Goal: Contribute content: Contribute content

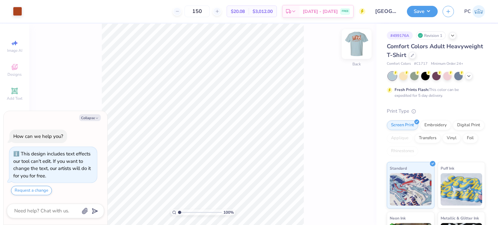
click at [354, 52] on img at bounding box center [357, 44] width 26 height 26
click at [91, 121] on button "Collapse" at bounding box center [90, 117] width 22 height 7
type textarea "x"
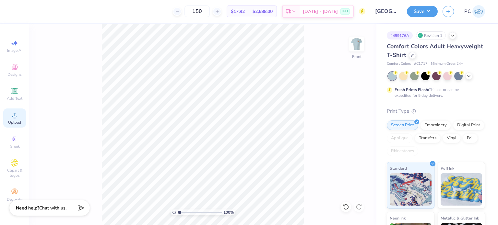
click at [19, 125] on span "Upload" at bounding box center [14, 122] width 13 height 5
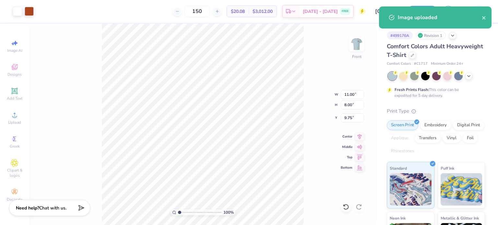
type input "3.00"
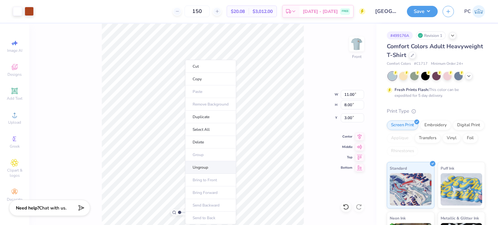
click at [213, 166] on li "Ungroup" at bounding box center [210, 168] width 51 height 13
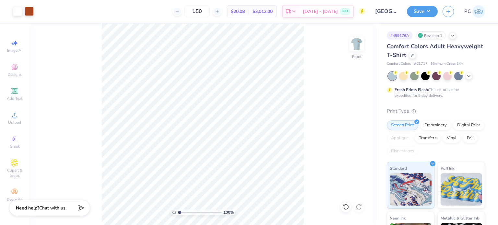
click at [217, 225] on html "Art colors 150 $20.08 Per Item $3,012.00 Total Est. Delivery [DATE] - [DATE] FR…" at bounding box center [249, 112] width 498 height 225
drag, startPoint x: 180, startPoint y: 212, endPoint x: 184, endPoint y: 212, distance: 4.2
type input "2.02"
click at [184, 212] on input "range" at bounding box center [200, 213] width 44 height 6
type input "1.10"
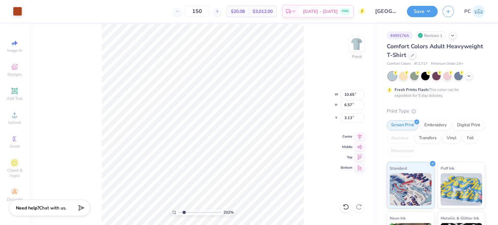
type input "1.12"
type input "9.59"
type input "10.65"
type input "6.57"
type input "3.13"
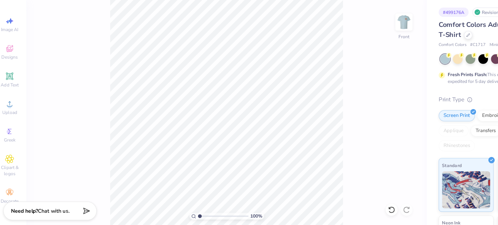
type input "1"
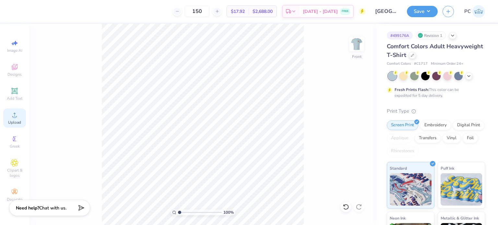
click at [12, 120] on span "Upload" at bounding box center [14, 122] width 13 height 5
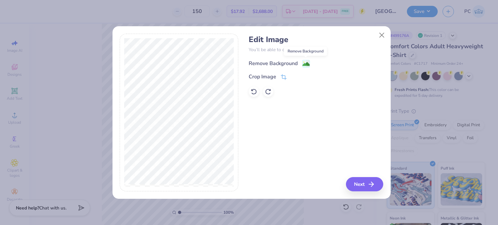
click at [307, 65] on image at bounding box center [306, 64] width 7 height 7
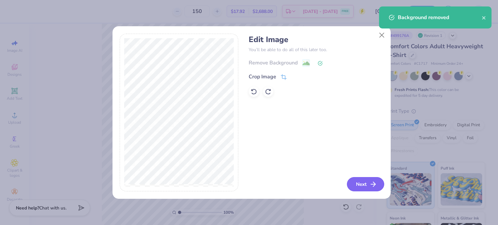
click at [364, 183] on button "Next" at bounding box center [365, 184] width 37 height 14
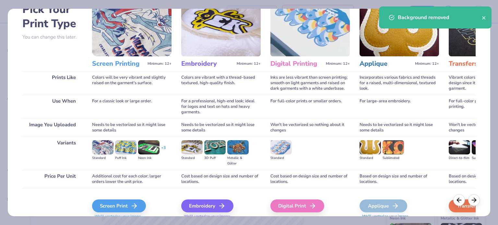
scroll to position [65, 0]
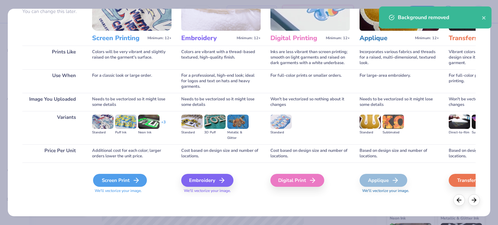
click at [129, 175] on div "Screen Print" at bounding box center [120, 180] width 54 height 13
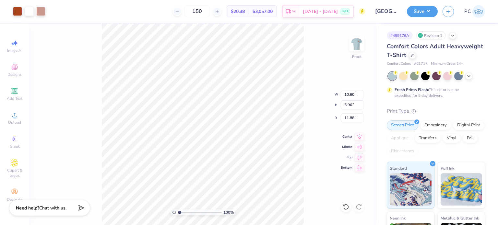
type input "10.60"
type input "5.96"
type input "2.58"
drag, startPoint x: 350, startPoint y: 94, endPoint x: 346, endPoint y: 94, distance: 3.6
click at [346, 94] on input "10.60" at bounding box center [352, 94] width 23 height 9
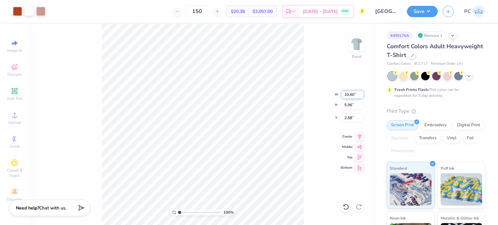
type input "1"
type input "12.00"
type input "6.75"
type input "2.19"
click at [359, 138] on icon at bounding box center [359, 136] width 9 height 8
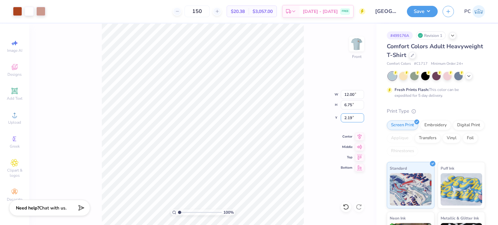
drag, startPoint x: 356, startPoint y: 118, endPoint x: 339, endPoint y: 118, distance: 16.9
click at [339, 118] on div "100 % Front W 12.00 12.00 " H 6.75 6.75 " Y 2.19 2.19 " Center Middle Top Bottom" at bounding box center [202, 125] width 347 height 202
drag, startPoint x: 354, startPoint y: 118, endPoint x: 344, endPoint y: 118, distance: 10.1
click at [344, 118] on input "2.19" at bounding box center [352, 118] width 23 height 9
type input "3.00"
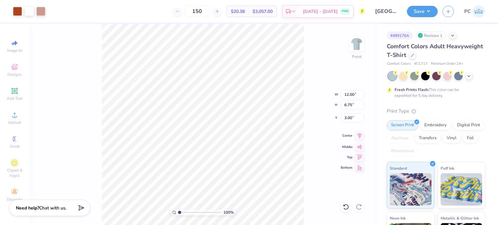
click at [360, 137] on icon at bounding box center [360, 136] width 4 height 6
click at [17, 88] on icon at bounding box center [15, 91] width 8 height 8
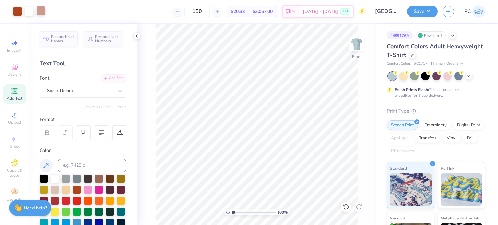
click at [43, 12] on div at bounding box center [40, 10] width 9 height 9
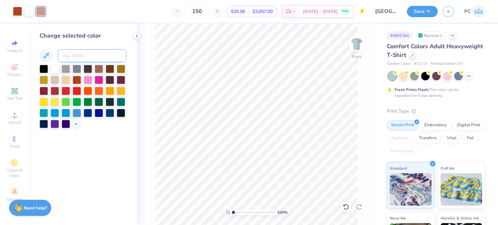
click at [80, 57] on input at bounding box center [92, 55] width 69 height 13
type input "1675"
click at [138, 37] on icon at bounding box center [136, 35] width 5 height 5
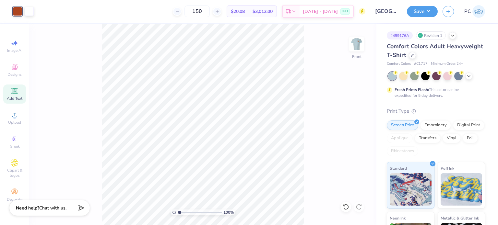
click at [19, 98] on span "Add Text" at bounding box center [15, 98] width 16 height 5
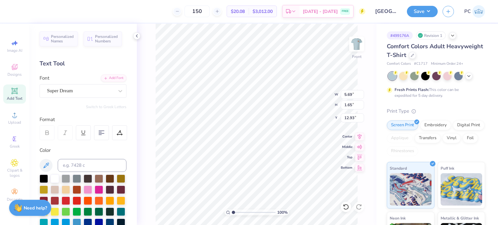
scroll to position [5, 1]
type textarea "University"
click at [96, 87] on div "Super Dream" at bounding box center [80, 91] width 68 height 10
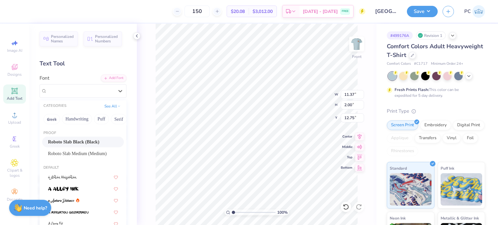
click at [84, 140] on span "Roboto Slab Black (Black)" at bounding box center [73, 142] width 51 height 7
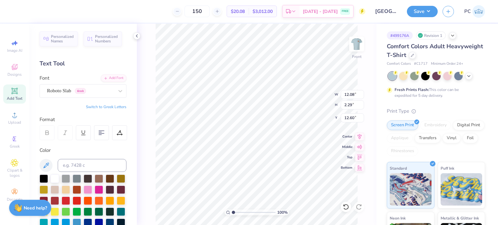
type input "12.08"
type input "2.29"
type input "12.60"
click at [103, 89] on div "Roboto Slab Greek" at bounding box center [80, 91] width 68 height 10
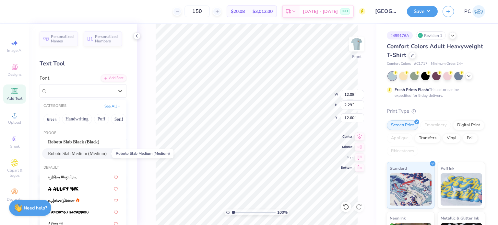
click at [83, 151] on span "Roboto Slab Medium (Medium)" at bounding box center [77, 153] width 59 height 7
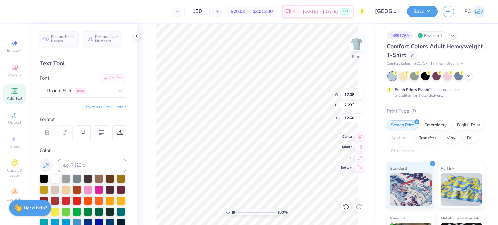
type input "11.78"
click at [85, 167] on input at bounding box center [92, 165] width 69 height 13
type input "1675"
type input "8.44"
type input "1.64"
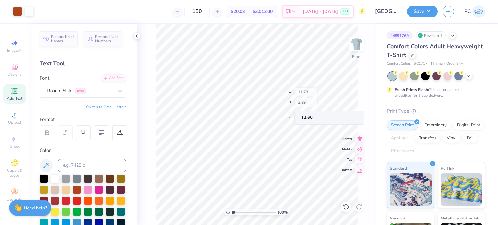
type input "13.25"
type input "10.35"
type input "8.35"
type input "1.63"
type input "10.37"
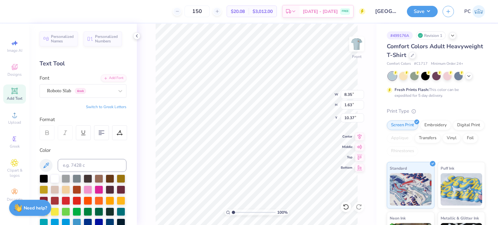
type input "8.33"
type input "2.17"
type input "9.07"
type input "6.50"
type input "1.69"
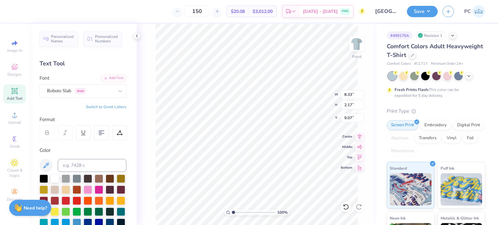
type input "9.36"
type input "7.23"
type input "1.88"
type input "9.28"
type input "9.16"
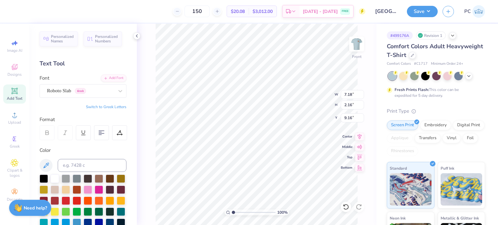
type input "7.18"
type input "2.16"
type input "9.05"
type input "7.26"
type input "1.39"
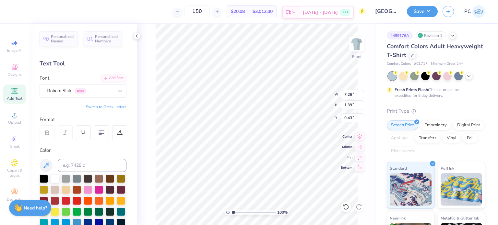
type input "9.75"
click at [14, 95] on div "Add Text" at bounding box center [14, 94] width 23 height 19
type textarea "TE"
click at [276, 81] on li "Copy" at bounding box center [283, 79] width 51 height 13
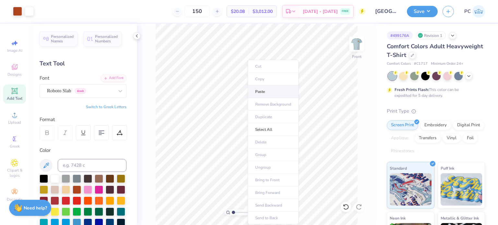
click at [265, 90] on li "Paste" at bounding box center [273, 92] width 51 height 13
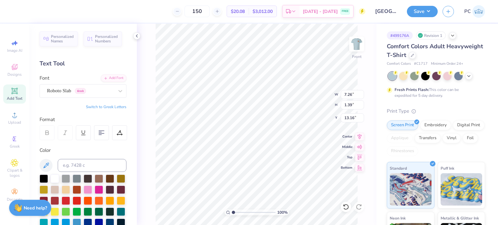
scroll to position [5, 2]
type textarea "of [US_STATE]"
type input "5.01"
type input "0.96"
type input "9.78"
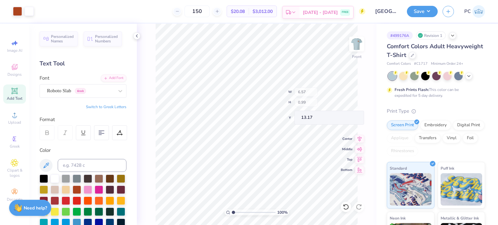
type input "6.57"
type input "0.99"
type input "13.17"
type input "6.57"
type input "0.99"
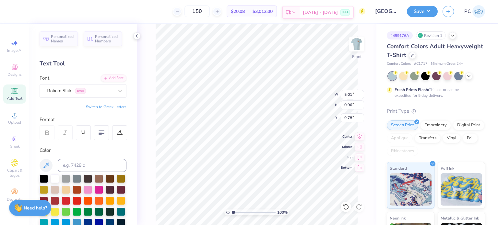
type input "13.17"
click at [350, 105] on input "0.99" at bounding box center [352, 105] width 23 height 9
type input "0.96"
type input "6.40"
type input "13.19"
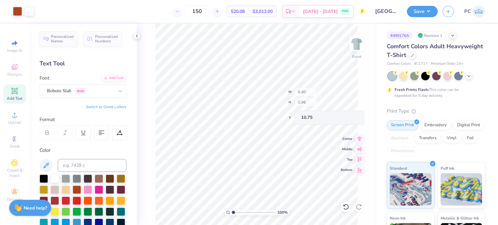
type input "10.75"
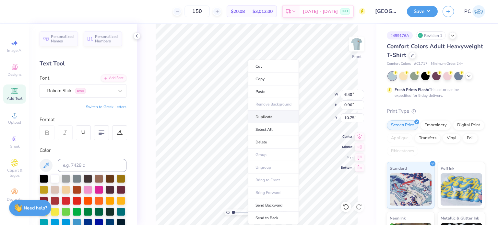
click at [265, 115] on li "Duplicate" at bounding box center [273, 117] width 51 height 13
type input "12.79"
type textarea "o"
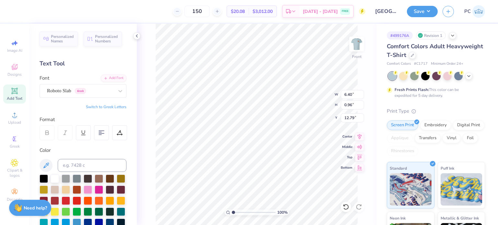
type textarea "ASB"
type input "9.78"
type input "2.25"
type input "0.86"
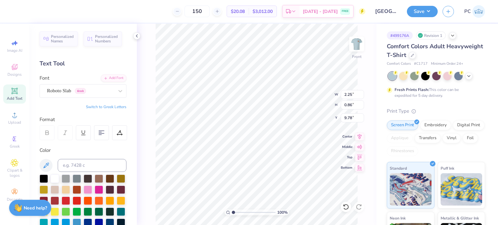
type input "9.89"
type input "4.20"
type input "1.60"
type input "9.87"
click at [14, 121] on span "Upload" at bounding box center [14, 122] width 13 height 5
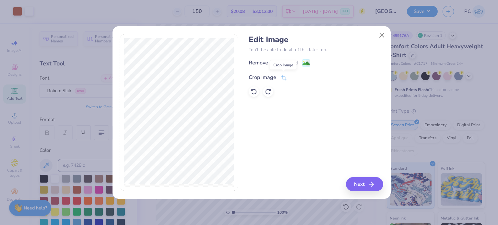
click at [282, 78] on icon at bounding box center [284, 77] width 4 height 4
click at [293, 75] on icon at bounding box center [295, 77] width 4 height 4
click at [307, 60] on span at bounding box center [306, 64] width 8 height 8
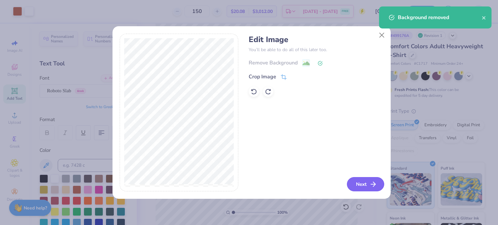
click at [358, 184] on button "Next" at bounding box center [365, 184] width 37 height 14
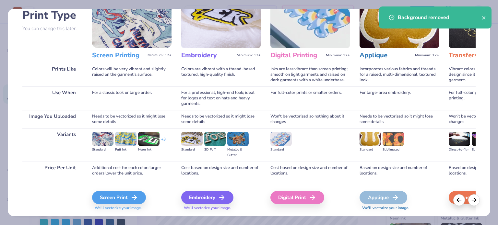
scroll to position [65, 0]
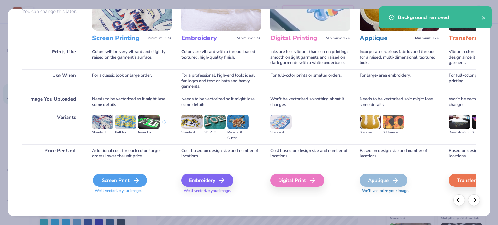
click at [123, 178] on div "Screen Print" at bounding box center [120, 180] width 54 height 13
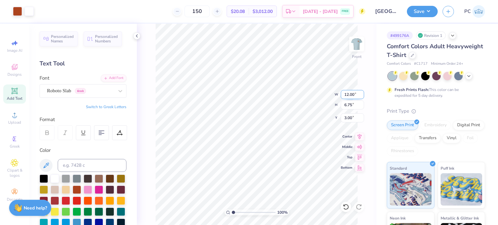
type input "14.53"
type input "2.11"
type input "12.70"
drag, startPoint x: 354, startPoint y: 95, endPoint x: 345, endPoint y: 95, distance: 9.1
click at [345, 95] on input "14.53" at bounding box center [352, 94] width 23 height 9
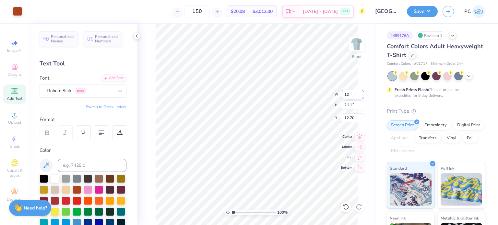
type input "12.00"
type input "1.74"
type input "12.88"
click at [360, 136] on icon at bounding box center [360, 136] width 4 height 6
type input "10.18"
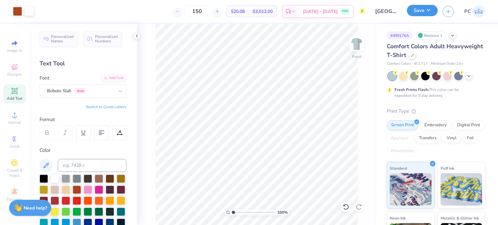
click at [420, 10] on button "Save" at bounding box center [422, 10] width 31 height 11
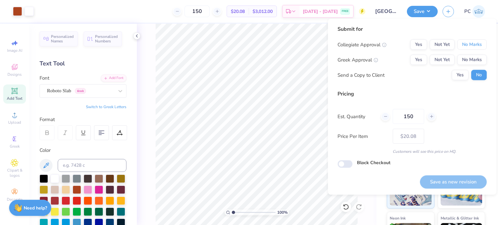
drag, startPoint x: 481, startPoint y: 48, endPoint x: 477, endPoint y: 52, distance: 5.6
click at [480, 48] on button "No Marks" at bounding box center [472, 45] width 30 height 10
click at [472, 62] on button "No Marks" at bounding box center [472, 60] width 30 height 10
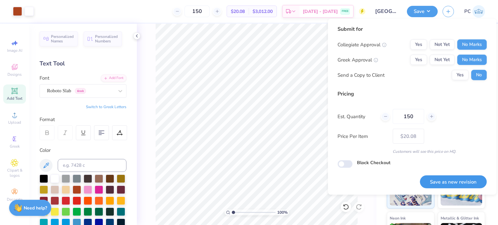
click at [451, 182] on button "Save as new revision" at bounding box center [453, 181] width 67 height 13
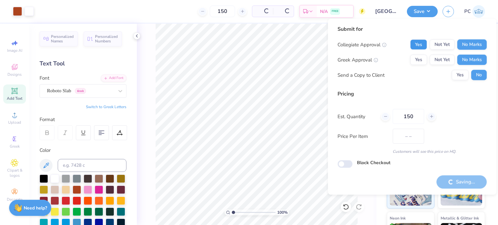
click at [419, 44] on button "Yes" at bounding box center [418, 45] width 17 height 10
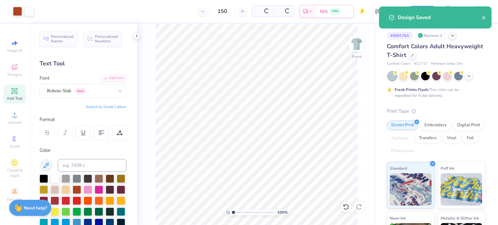
type input "– –"
